Goal: Task Accomplishment & Management: Complete application form

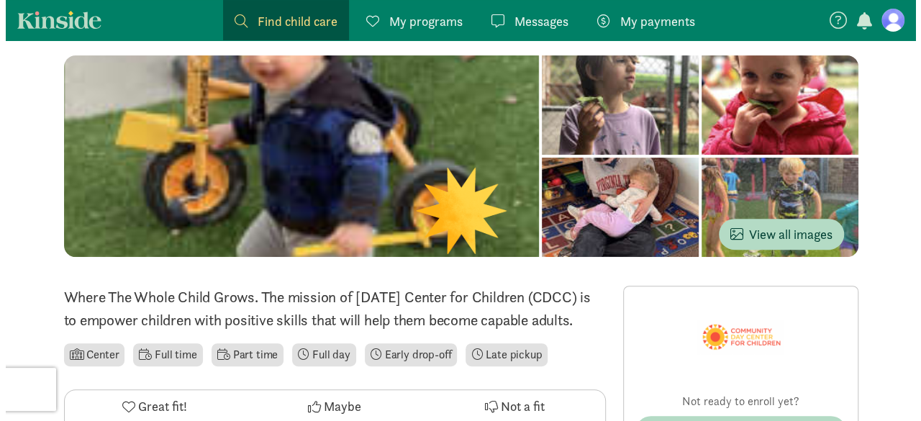
scroll to position [166, 0]
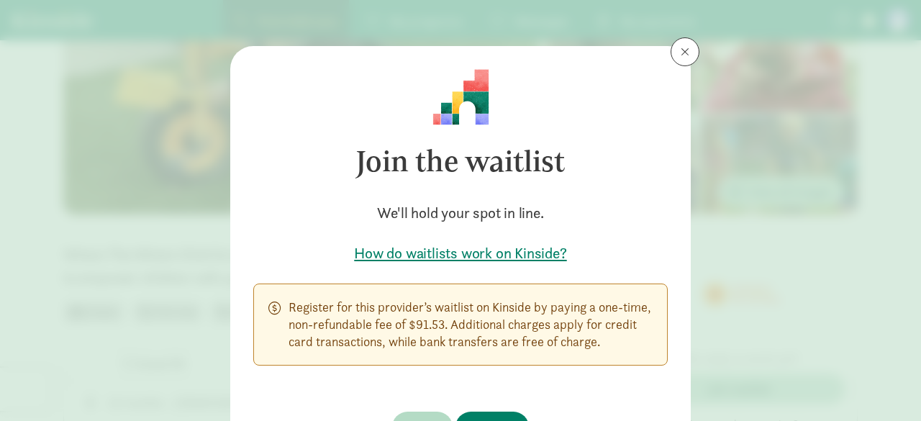
drag, startPoint x: 915, startPoint y: 48, endPoint x: 920, endPoint y: 98, distance: 49.9
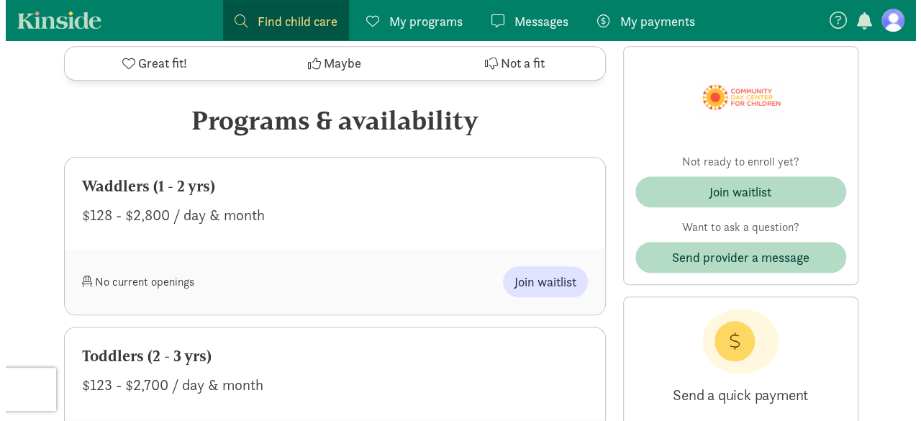
scroll to position [596, 0]
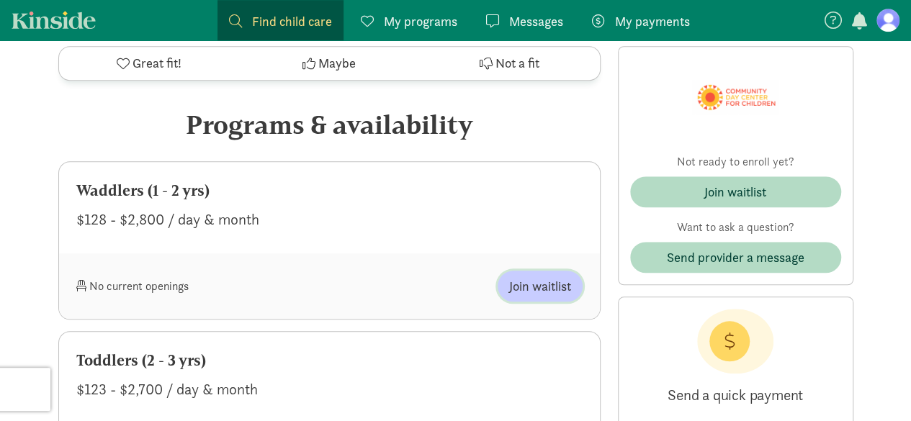
click at [539, 296] on span "Join waitlist" at bounding box center [540, 285] width 62 height 19
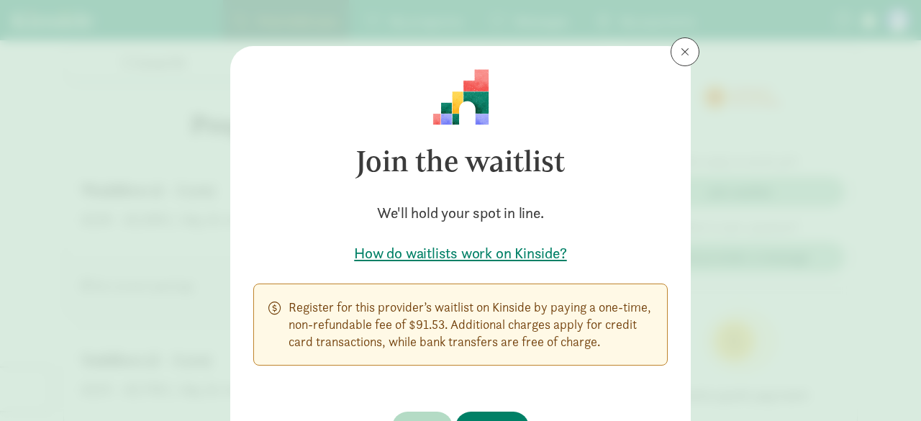
click at [518, 251] on h5 "How do waitlists work on Kinside?" at bounding box center [460, 253] width 415 height 20
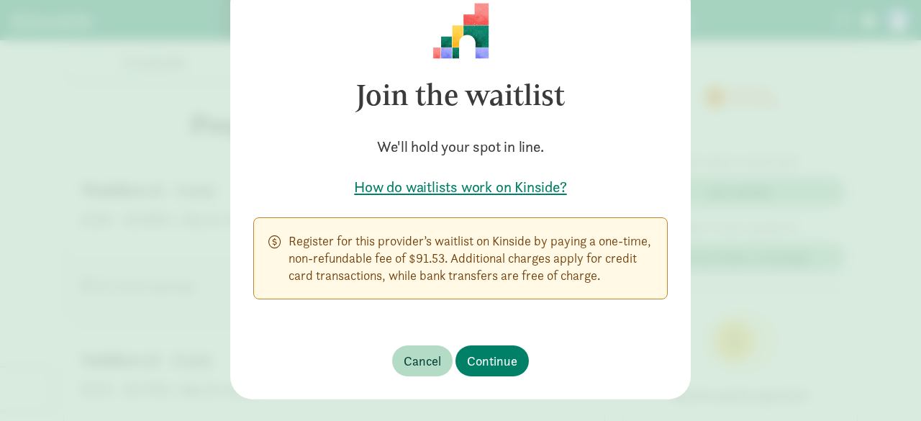
scroll to position [90, 0]
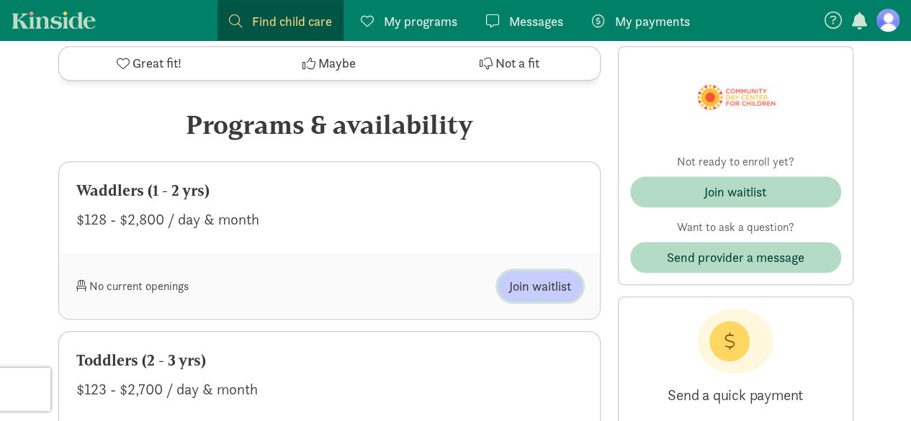
click at [535, 296] on span "Join waitlist" at bounding box center [540, 285] width 62 height 19
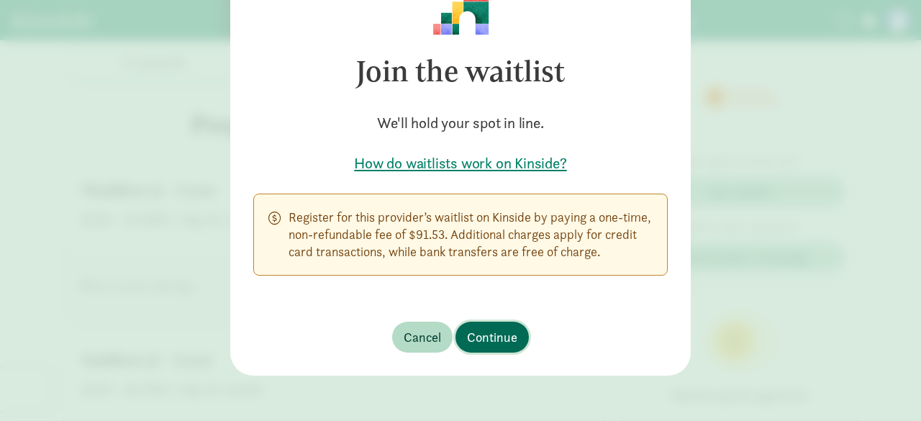
click at [491, 338] on span "Continue" at bounding box center [492, 337] width 50 height 19
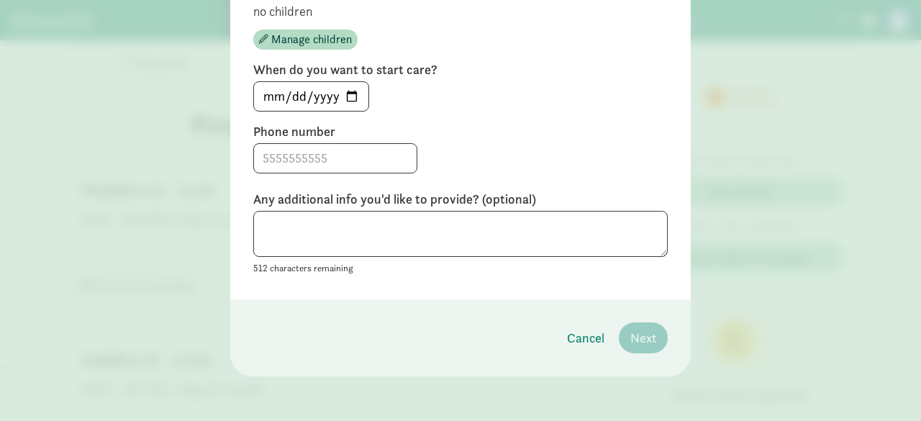
scroll to position [194, 0]
click at [346, 93] on input "[DATE]" at bounding box center [311, 96] width 114 height 29
type input "[DATE]"
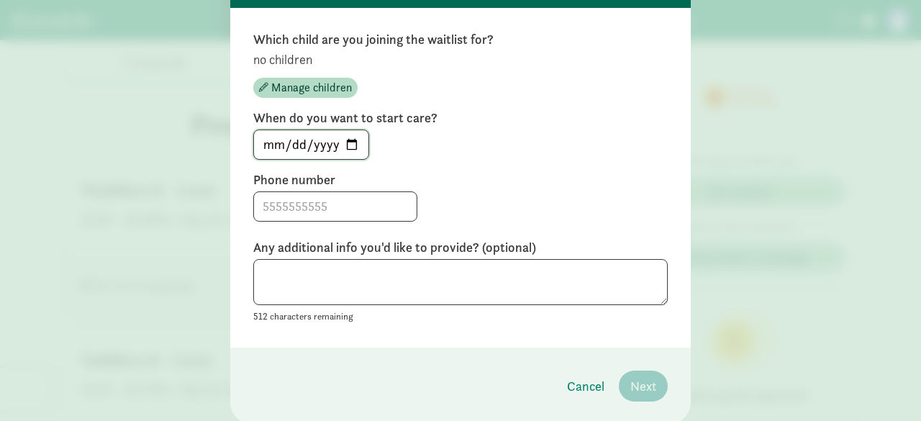
scroll to position [127, 0]
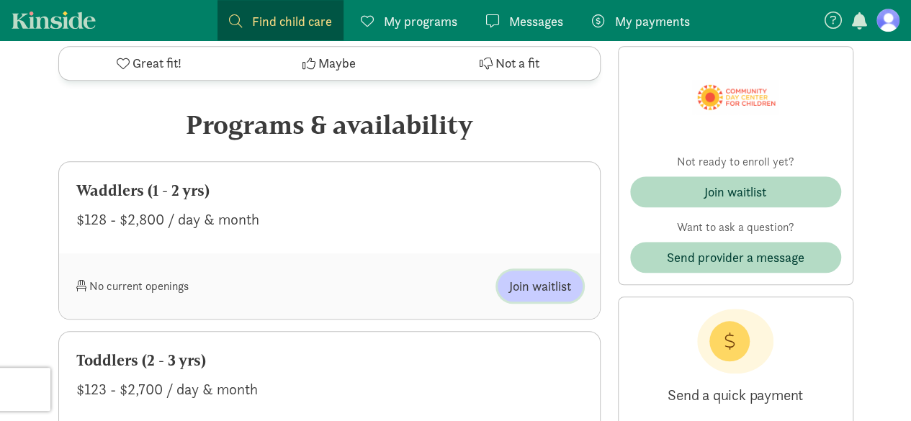
click at [542, 296] on span "Join waitlist" at bounding box center [540, 285] width 62 height 19
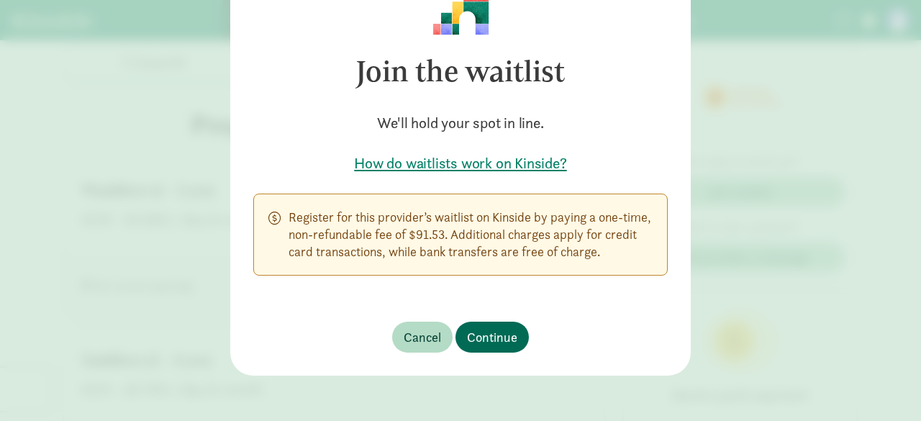
click at [504, 335] on span "Continue" at bounding box center [492, 337] width 50 height 19
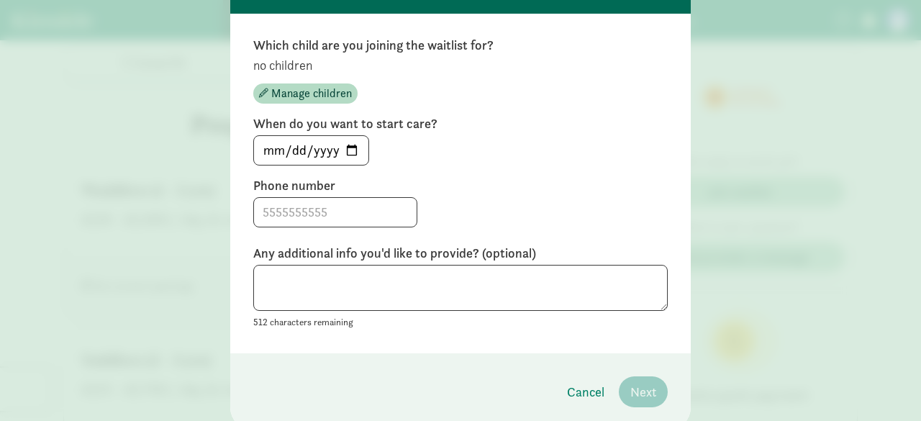
scroll to position [122, 0]
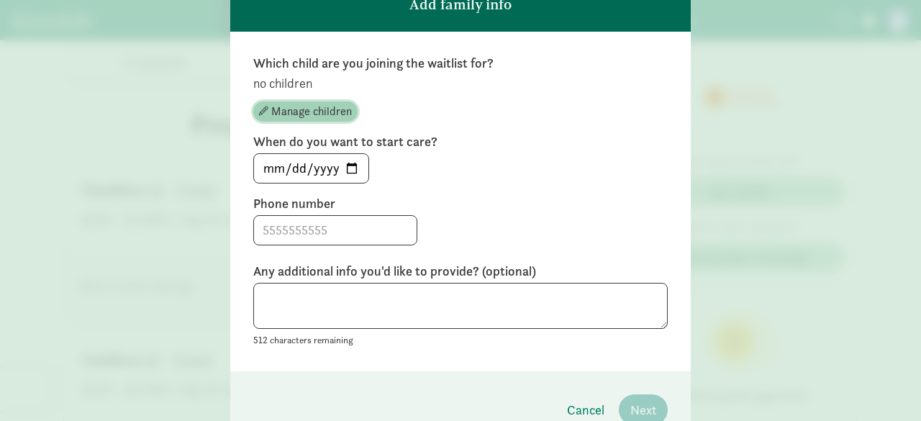
click at [328, 112] on span "Manage children" at bounding box center [311, 111] width 81 height 17
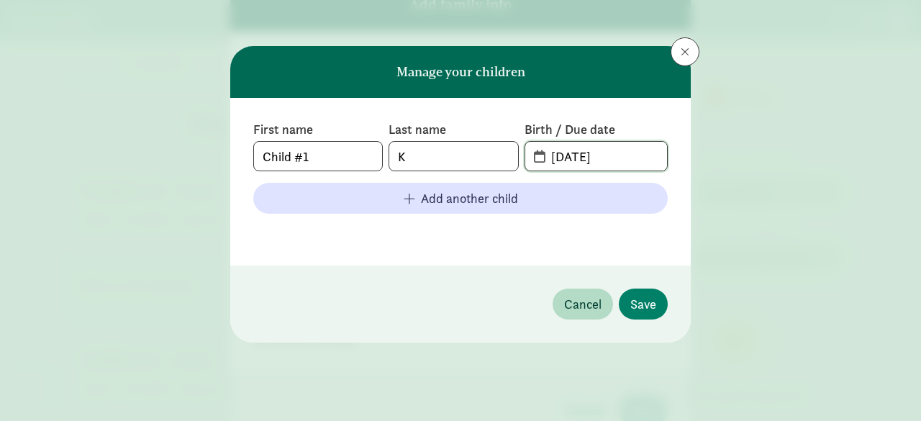
click at [632, 159] on input "[DATE]" at bounding box center [605, 156] width 125 height 29
click at [536, 155] on span "[DATE]" at bounding box center [596, 156] width 142 height 29
click at [655, 150] on input "[DATE]" at bounding box center [605, 156] width 125 height 29
type input "0"
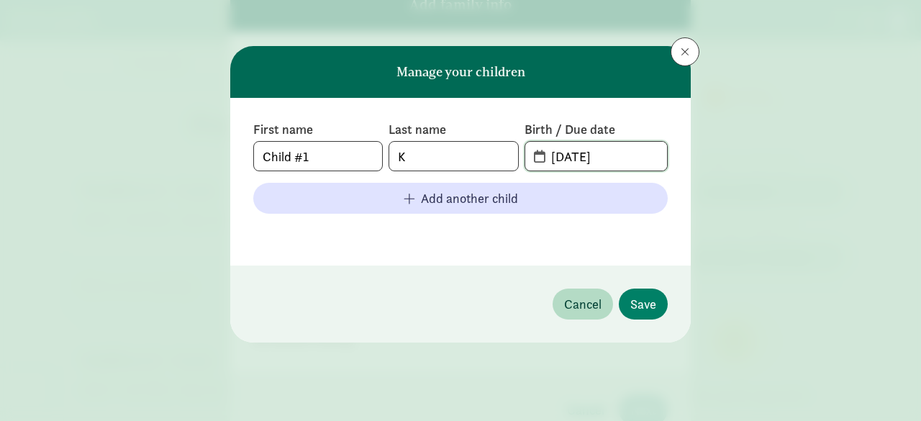
type input "[DATE]"
click at [467, 154] on input "K" at bounding box center [453, 156] width 128 height 29
type input "Koyama"
click at [335, 155] on input "Child #1" at bounding box center [318, 156] width 128 height 29
click at [662, 297] on button "Save" at bounding box center [643, 304] width 49 height 31
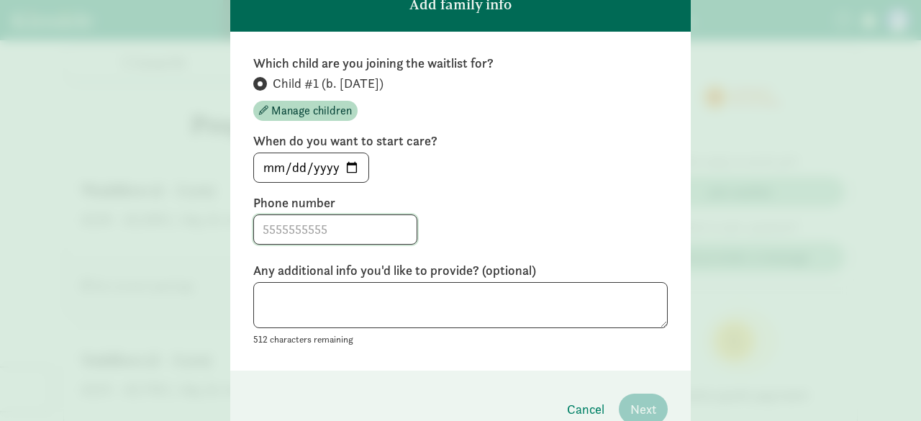
click at [318, 235] on input at bounding box center [335, 229] width 163 height 29
type input "2063908677"
click at [387, 296] on textarea at bounding box center [460, 305] width 415 height 47
click at [344, 166] on input "[DATE]" at bounding box center [311, 167] width 114 height 29
type input "[DATE]"
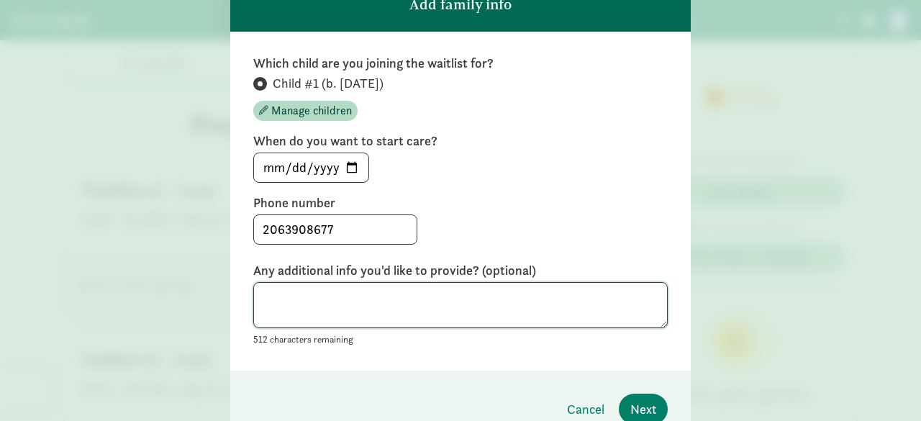
click at [320, 299] on textarea at bounding box center [460, 305] width 415 height 47
type textarea "M"
click at [403, 295] on textarea "Emi (mom) is a teacher at [GEOGRAPHIC_DATA]" at bounding box center [460, 305] width 415 height 47
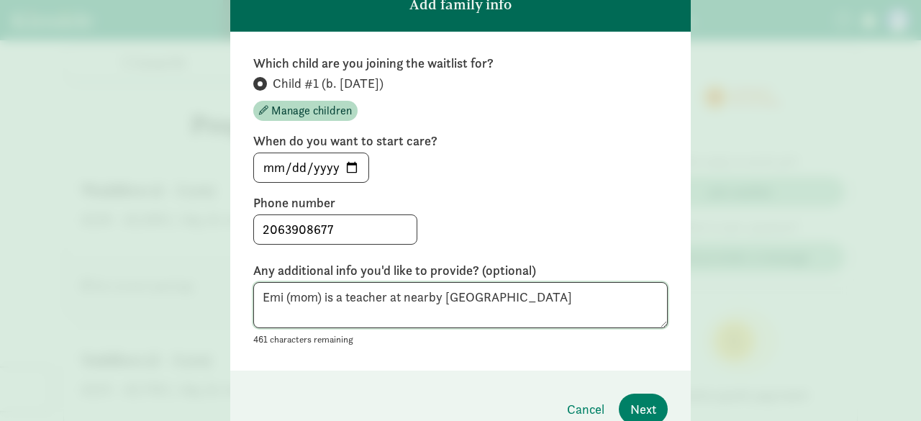
click at [549, 295] on textarea "Emi (mom) is a teacher at nearby [GEOGRAPHIC_DATA]" at bounding box center [460, 305] width 415 height 47
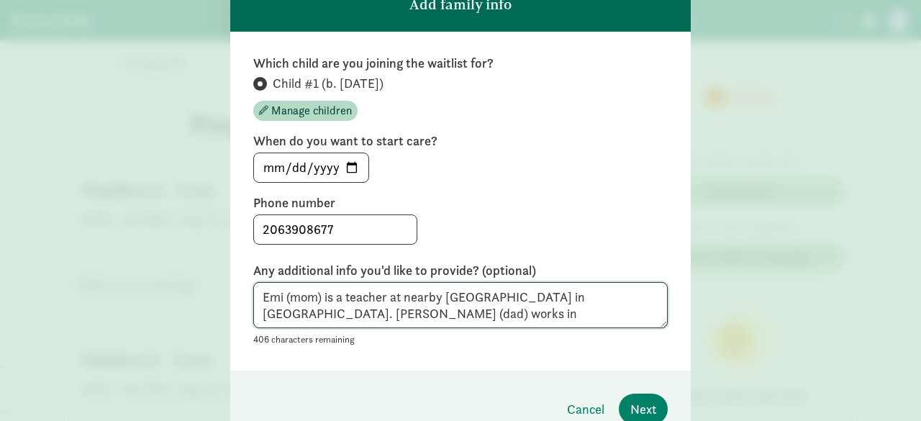
click at [504, 312] on textarea "Emi (mom) is a teacher at nearby [GEOGRAPHIC_DATA] in [GEOGRAPHIC_DATA]. [PERSO…" at bounding box center [460, 305] width 415 height 47
click at [451, 313] on textarea "Emi (mom) is a teacher at nearby [GEOGRAPHIC_DATA] in [GEOGRAPHIC_DATA]. [PERSO…" at bounding box center [460, 305] width 415 height 47
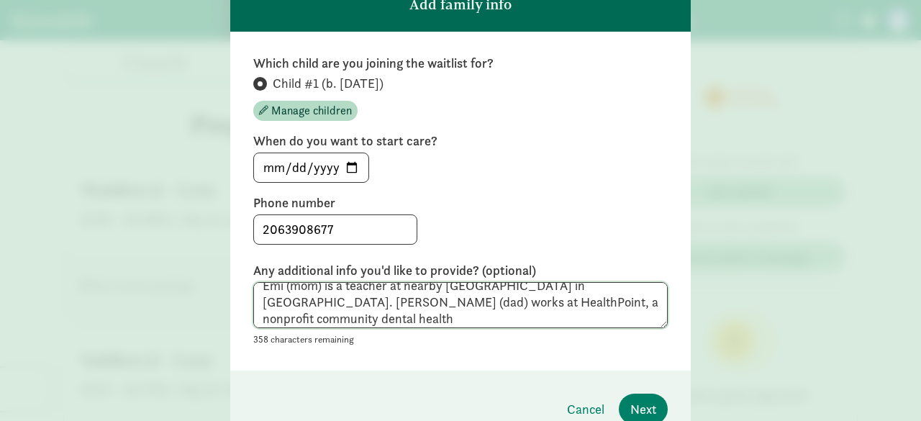
scroll to position [17, 0]
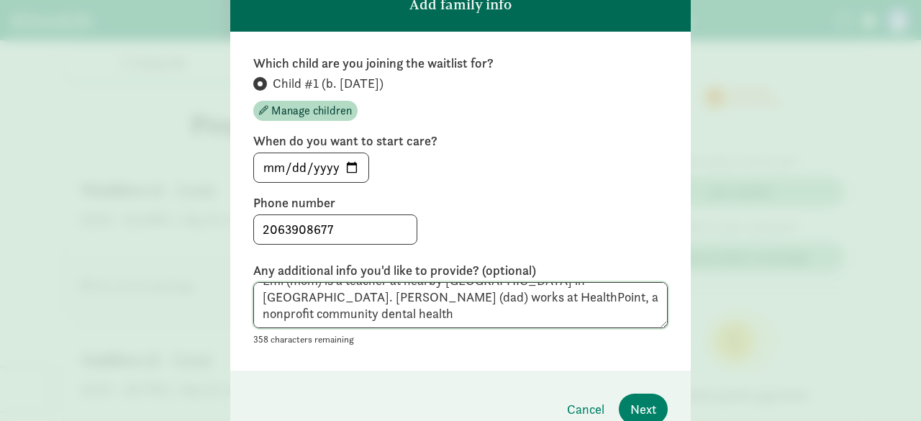
click at [440, 317] on textarea "Emi (mom) is a teacher at nearby [GEOGRAPHIC_DATA] in [GEOGRAPHIC_DATA]. [PERSO…" at bounding box center [460, 305] width 415 height 47
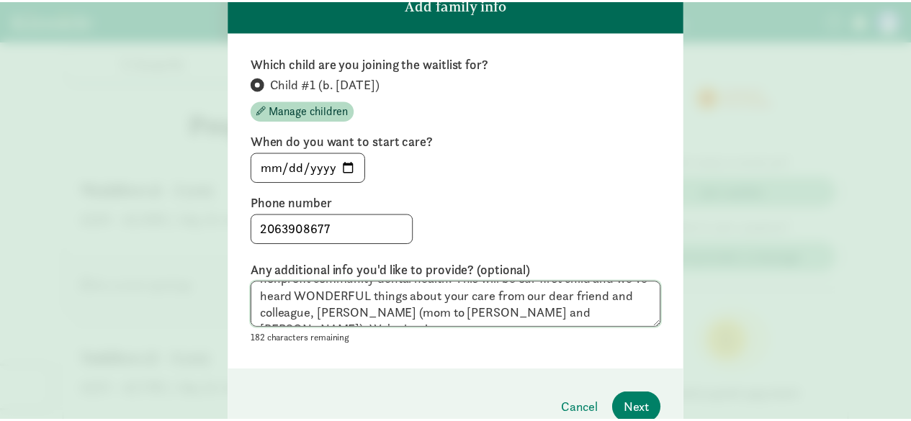
scroll to position [62, 0]
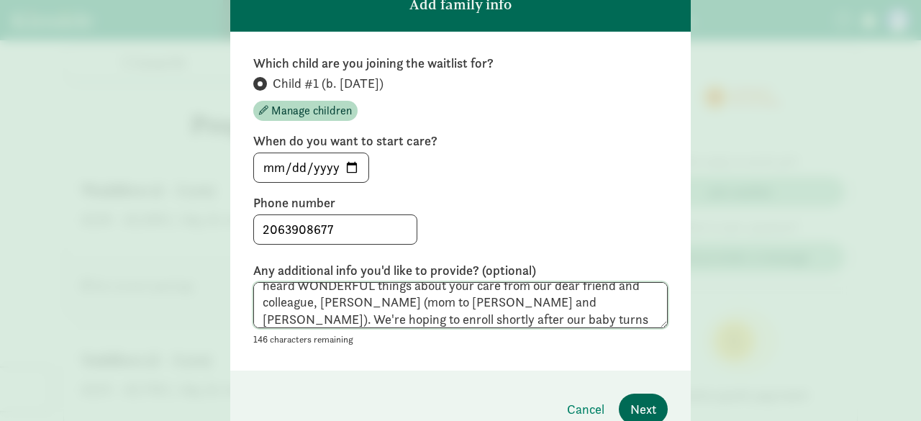
type textarea "Emi (mom) is a teacher at nearby [GEOGRAPHIC_DATA] in [GEOGRAPHIC_DATA]. [PERSO…"
click at [642, 402] on span "Next" at bounding box center [644, 408] width 26 height 19
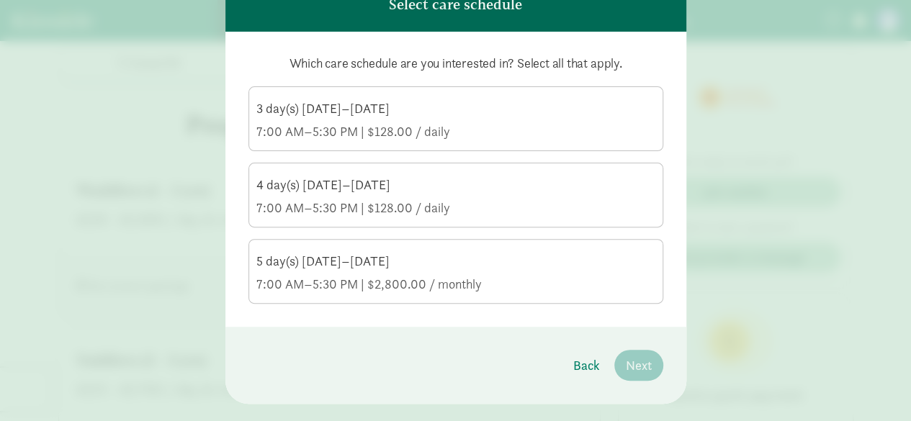
click at [522, 267] on div "5 day(s) [DATE]–[DATE]" at bounding box center [455, 261] width 399 height 17
click at [0, 0] on input "5 day(s) [DATE]–[DATE] 7:00 AM–5:30 PM | $2,800.00 / monthly" at bounding box center [0, 0] width 0 height 0
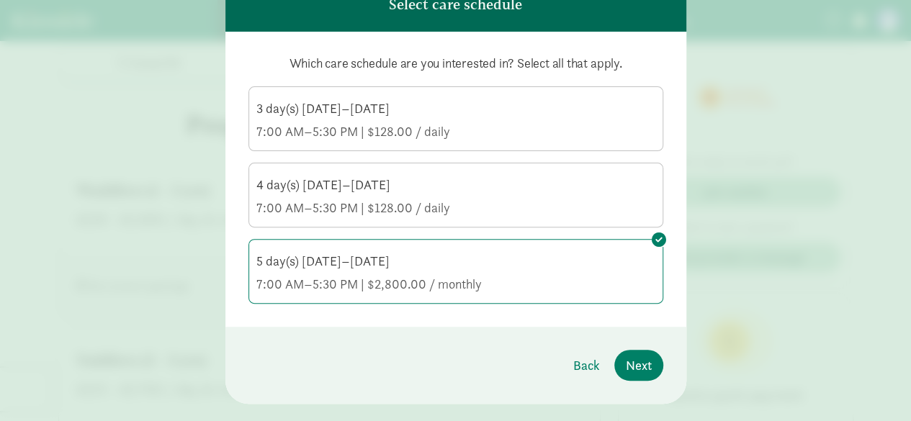
click at [471, 173] on label "4 day(s) [DATE]–[DATE] 7:00 AM–5:30 PM | $128.00 / daily" at bounding box center [455, 193] width 413 height 60
click at [0, 0] on input "4 day(s) [DATE]–[DATE] 7:00 AM–5:30 PM | $128.00 / daily" at bounding box center [0, 0] width 0 height 0
click at [470, 116] on div "3 day(s) [DATE]–[DATE]" at bounding box center [455, 108] width 399 height 17
click at [0, 0] on input "3 day(s) [DATE]–[DATE] 7:00 AM–5:30 PM | $128.00 / daily" at bounding box center [0, 0] width 0 height 0
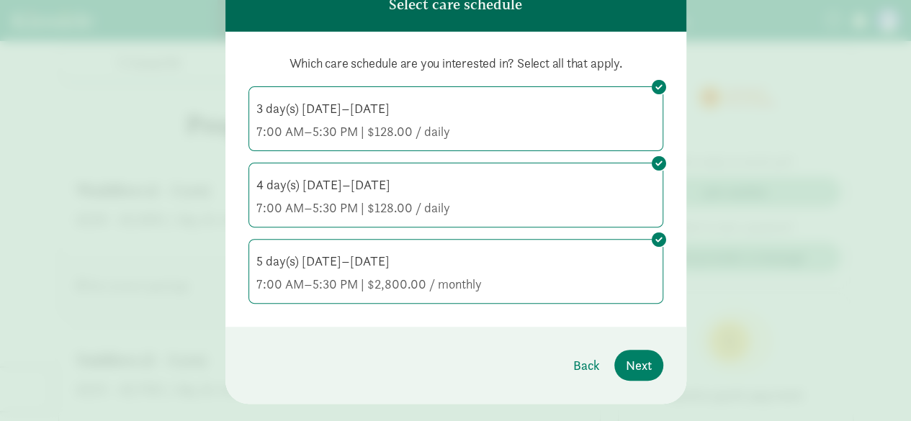
click at [631, 127] on div "7:00 AM–5:30 PM | $128.00 / daily" at bounding box center [455, 131] width 399 height 17
click at [0, 0] on input "3 day(s) [DATE]–[DATE] 7:00 AM–5:30 PM | $128.00 / daily" at bounding box center [0, 0] width 0 height 0
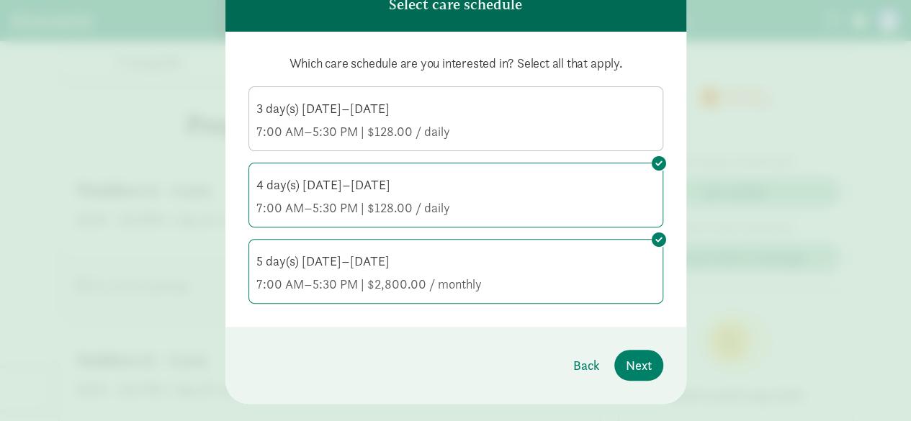
click at [615, 109] on div "3 day(s) [DATE]–[DATE]" at bounding box center [455, 108] width 399 height 17
click at [0, 0] on input "3 day(s) [DATE]–[DATE] 7:00 AM–5:30 PM | $128.00 / daily" at bounding box center [0, 0] width 0 height 0
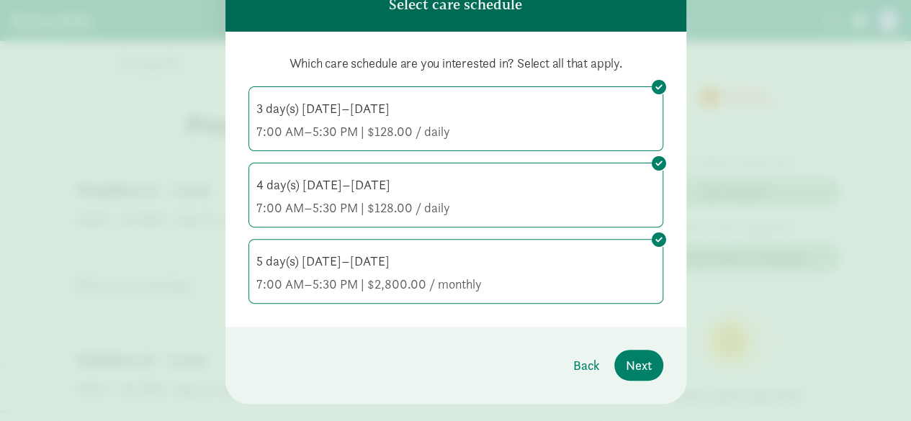
click at [615, 109] on div "3 day(s) [DATE]–[DATE]" at bounding box center [455, 108] width 399 height 17
click at [0, 0] on input "3 day(s) [DATE]–[DATE] 7:00 AM–5:30 PM | $128.00 / daily" at bounding box center [0, 0] width 0 height 0
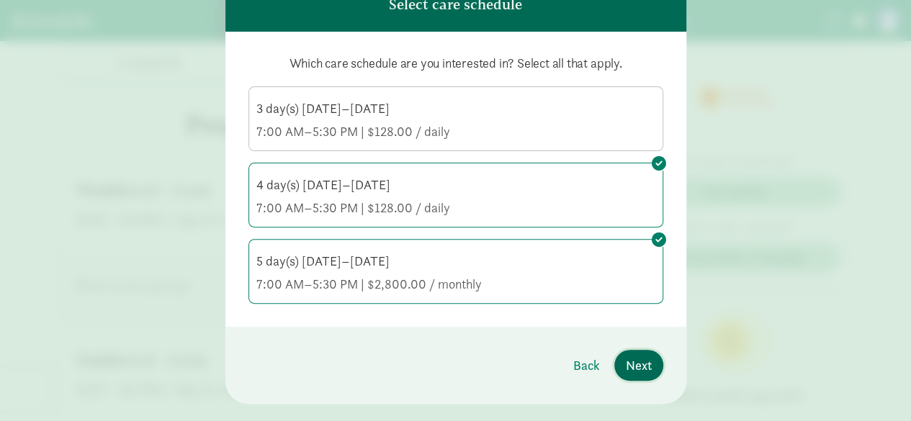
click at [629, 356] on span "Next" at bounding box center [639, 365] width 26 height 19
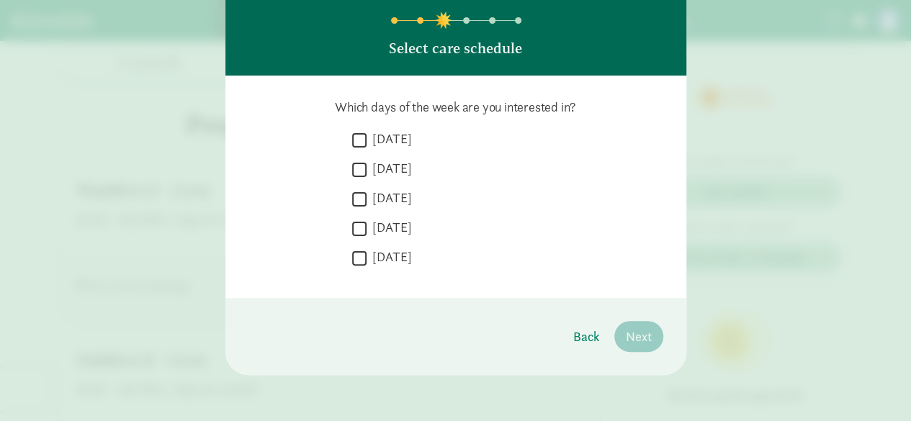
scroll to position [78, 0]
click at [353, 139] on input "[DATE]" at bounding box center [359, 139] width 14 height 19
checkbox input "true"
click at [356, 170] on input "[DATE]" at bounding box center [359, 169] width 14 height 19
checkbox input "true"
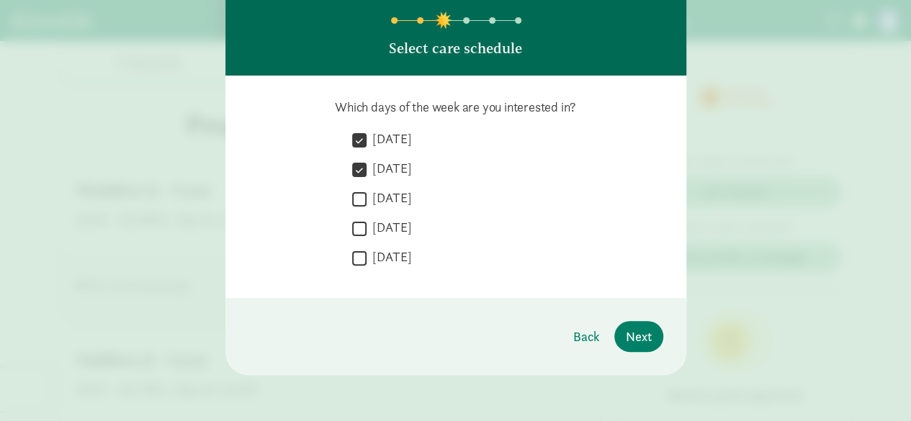
click at [354, 207] on input "[DATE]" at bounding box center [359, 198] width 14 height 19
checkbox input "true"
click at [353, 228] on input "[DATE]" at bounding box center [359, 228] width 14 height 19
checkbox input "true"
click at [354, 259] on input "[DATE]" at bounding box center [359, 257] width 14 height 19
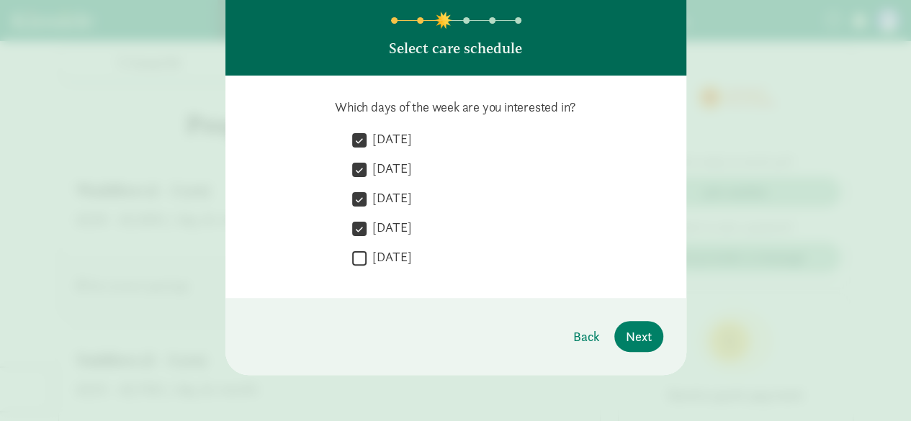
checkbox input "true"
click at [629, 343] on span "Next" at bounding box center [639, 336] width 26 height 19
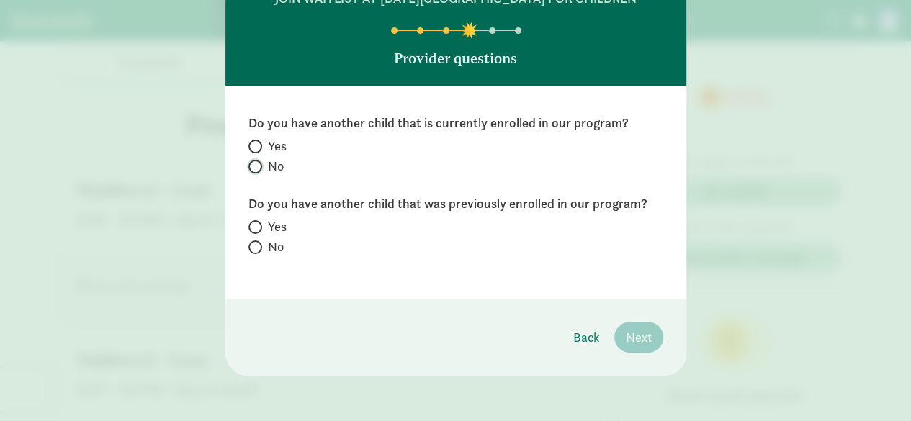
click at [252, 163] on input "No" at bounding box center [252, 166] width 9 height 9
radio input "true"
click at [256, 245] on span at bounding box center [255, 247] width 14 height 14
click at [256, 245] on input "No" at bounding box center [252, 247] width 9 height 9
radio input "true"
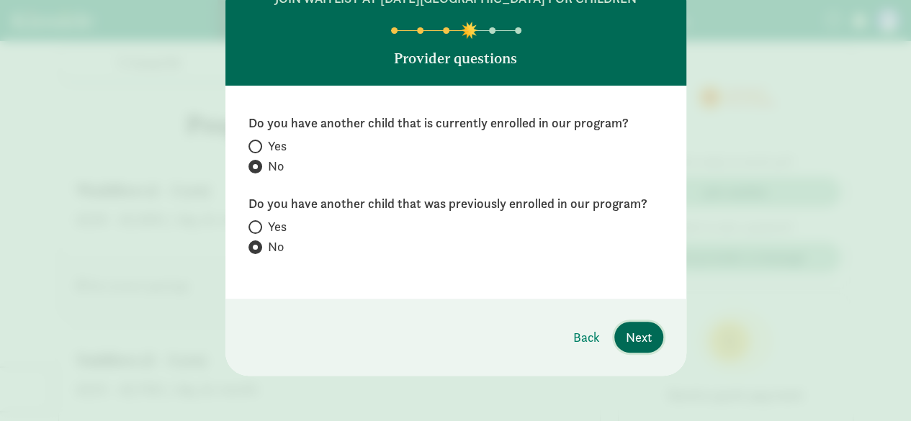
click at [635, 328] on span "Next" at bounding box center [639, 337] width 26 height 19
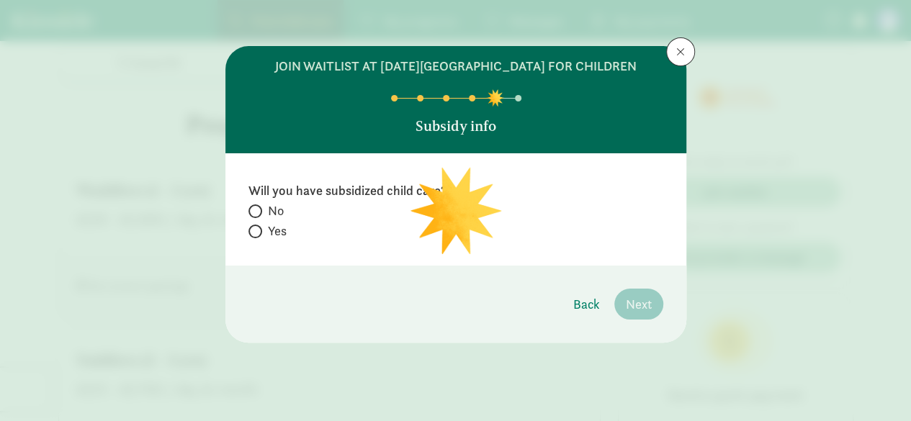
scroll to position [0, 0]
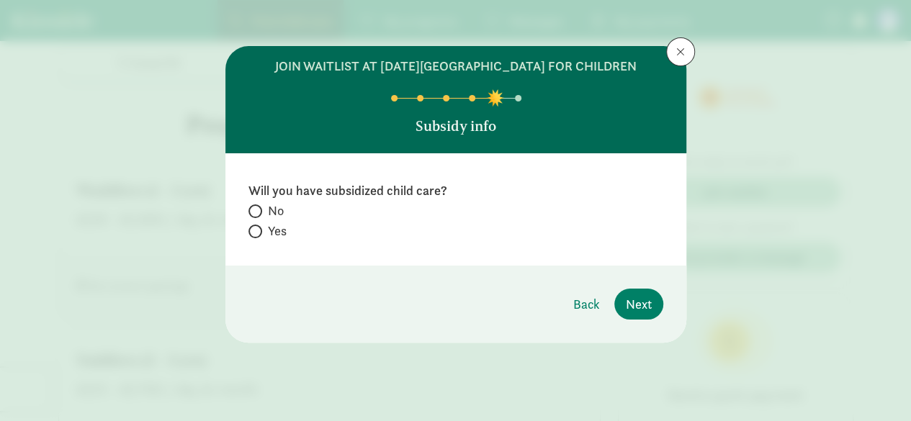
click at [261, 222] on label "No" at bounding box center [455, 230] width 415 height 17
click at [258, 207] on input "No" at bounding box center [252, 211] width 9 height 9
radio input "true"
click at [642, 307] on span "Next" at bounding box center [639, 303] width 26 height 19
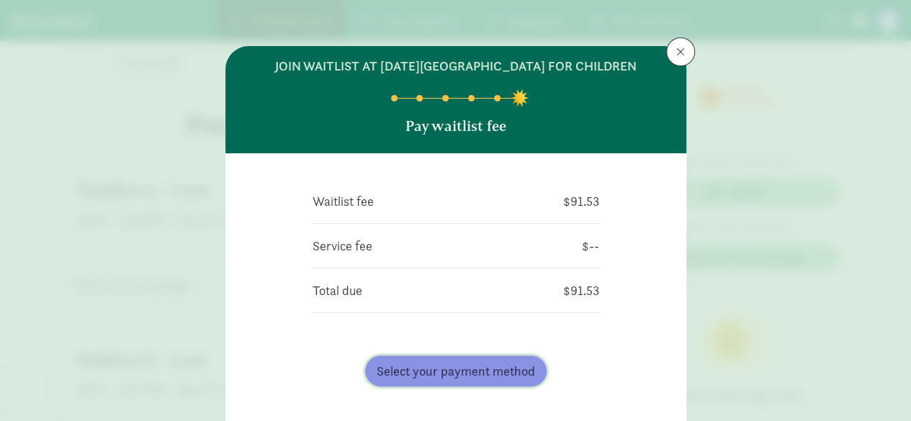
click at [456, 365] on span "Select your payment method" at bounding box center [455, 370] width 158 height 19
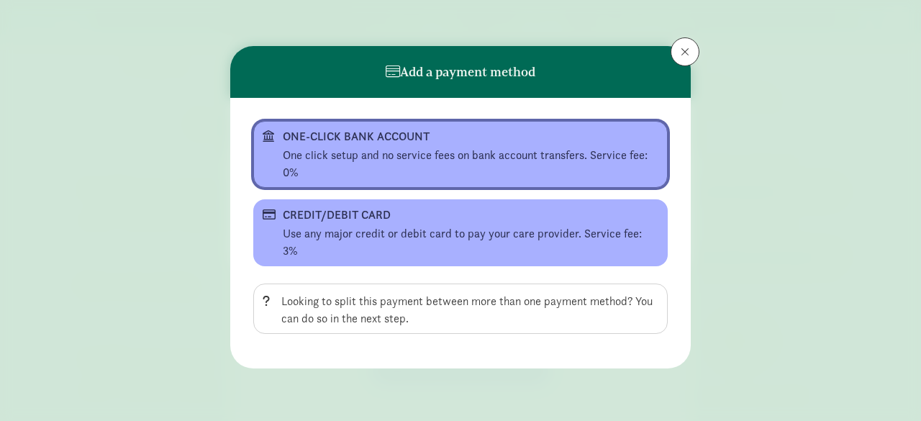
click at [366, 161] on div "One click setup and no service fees on bank account transfers. Service fee: 0%" at bounding box center [471, 164] width 376 height 35
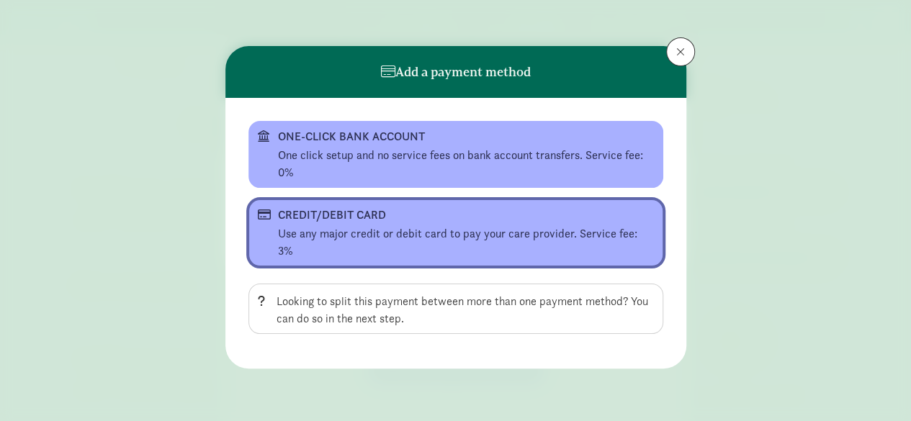
click at [387, 228] on div "Use any major credit or debit card to pay your care provider. Service fee: 3%" at bounding box center [466, 242] width 376 height 35
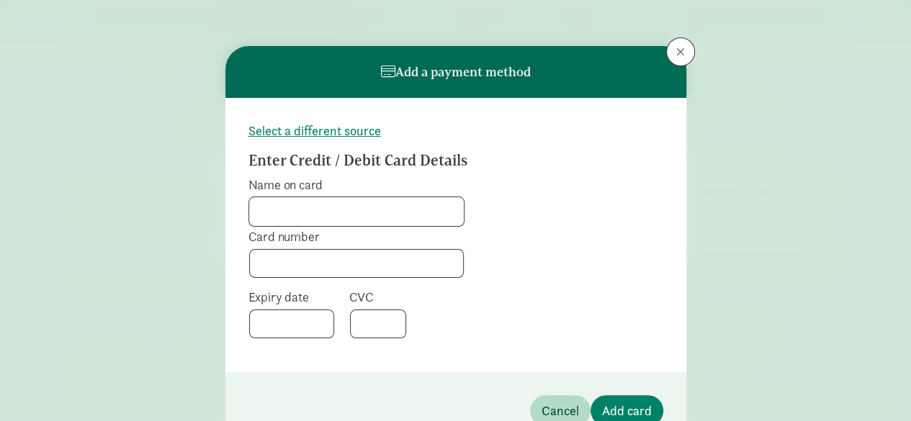
click at [356, 220] on input "Name on card" at bounding box center [356, 211] width 214 height 29
type input "[PERSON_NAME]"
click at [374, 330] on div at bounding box center [378, 324] width 56 height 29
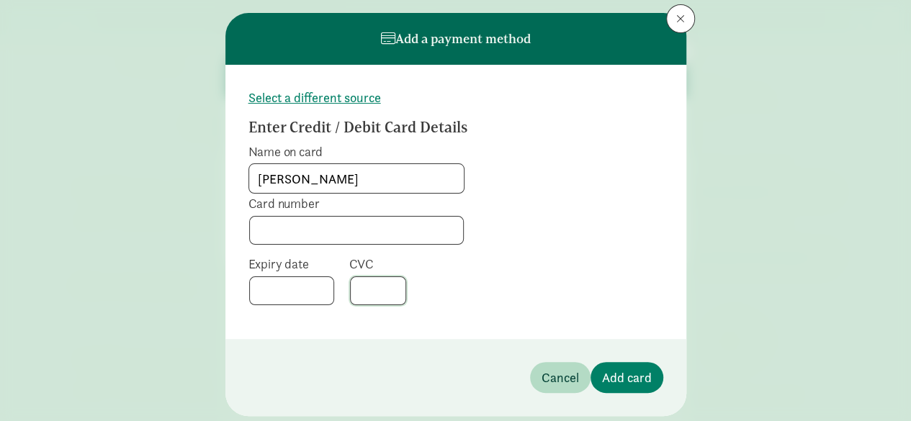
scroll to position [72, 0]
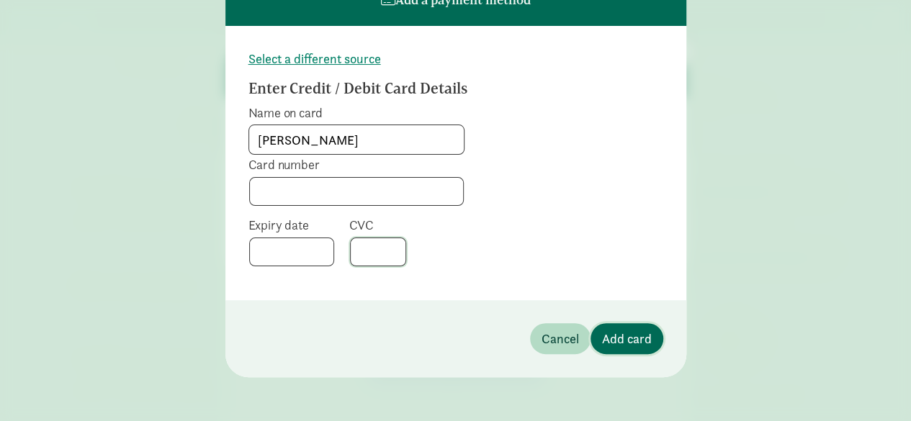
click at [636, 343] on span "Add card" at bounding box center [627, 338] width 50 height 19
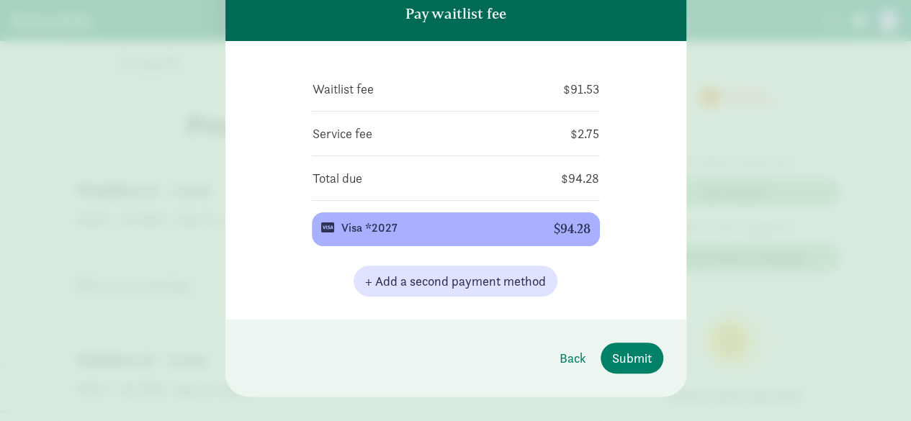
scroll to position [132, 0]
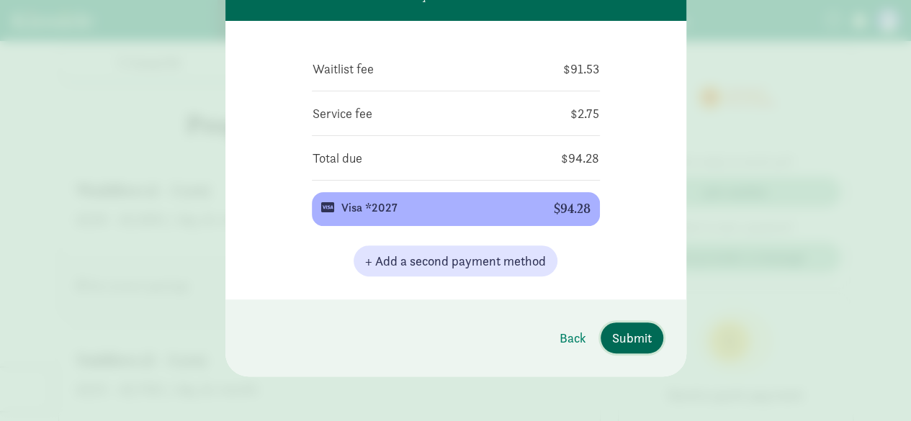
click at [639, 340] on span "Submit" at bounding box center [632, 337] width 40 height 19
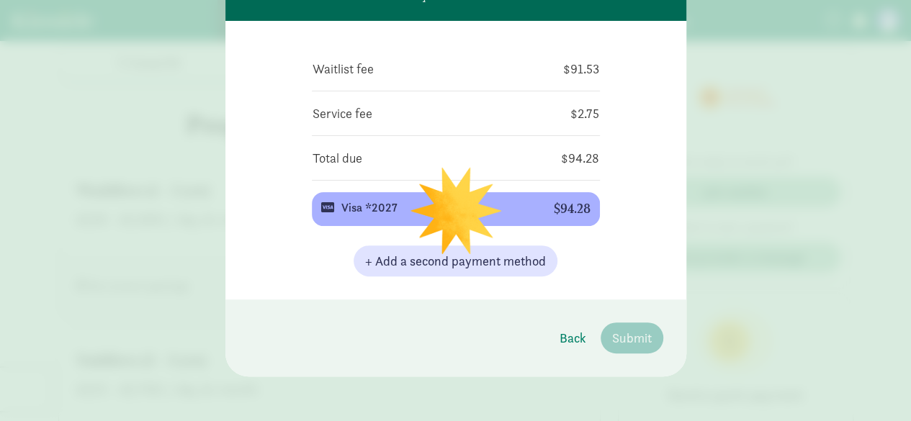
scroll to position [0, 0]
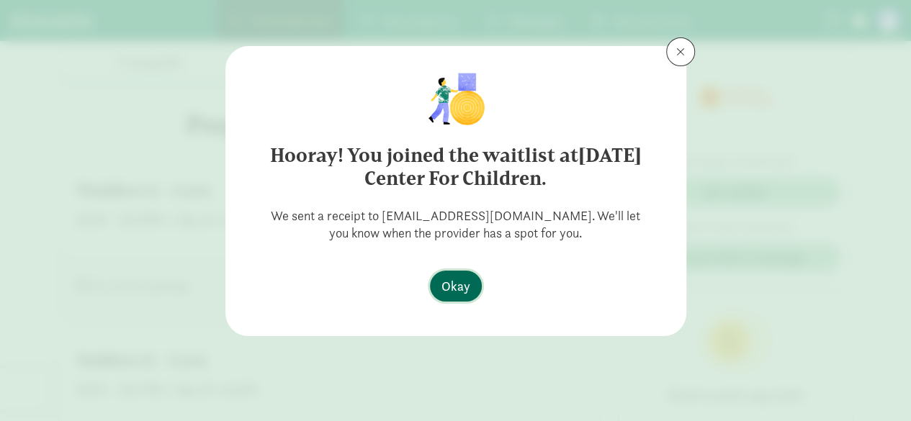
click at [455, 294] on span "Okay" at bounding box center [455, 285] width 29 height 19
